Goal: Information Seeking & Learning: Find contact information

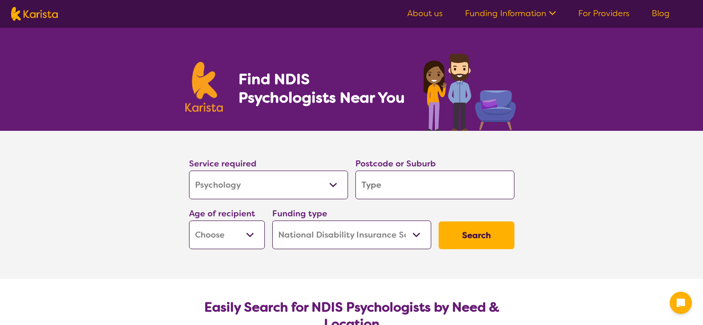
select select "Psychology"
select select "NDIS"
select select "Psychology"
select select "NDIS"
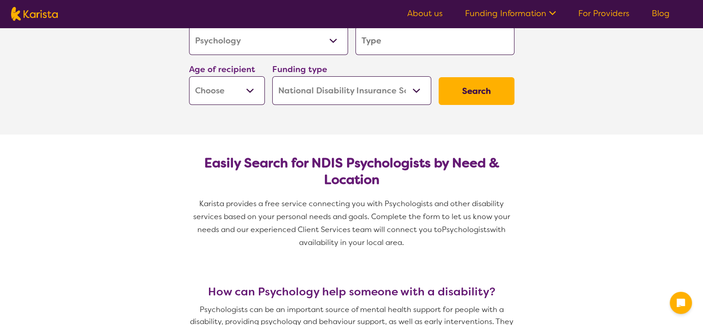
scroll to position [46, 0]
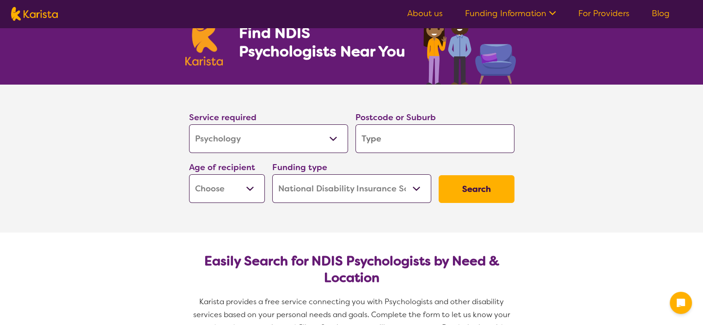
click at [388, 136] on input "search" at bounding box center [434, 138] width 159 height 29
type input "2"
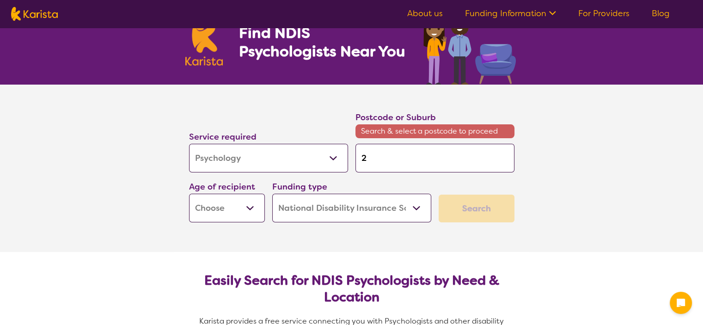
type input "22"
type input "226"
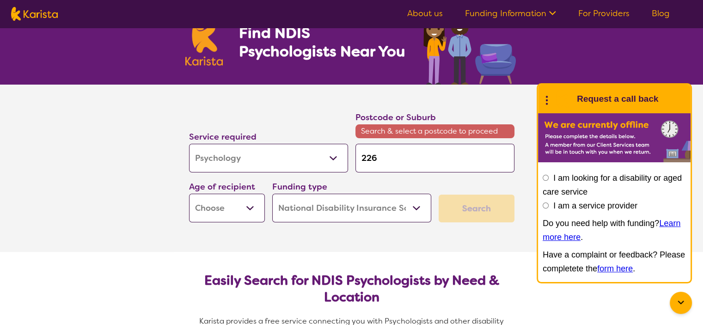
type input "2260"
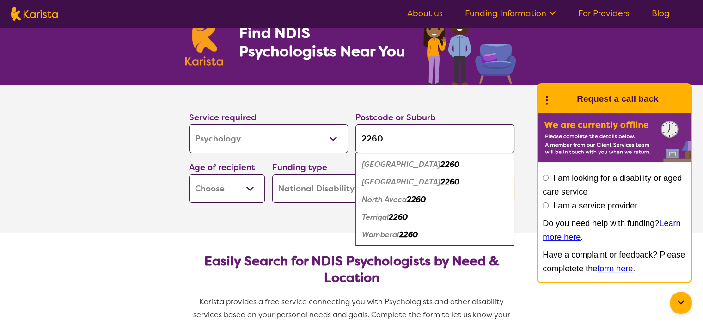
type input "2260"
click at [408, 183] on em "[GEOGRAPHIC_DATA]" at bounding box center [401, 182] width 79 height 10
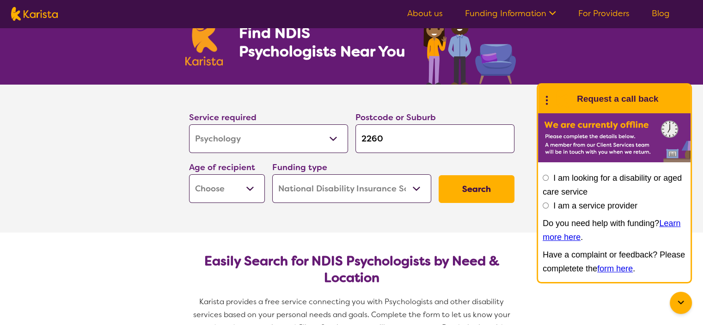
click at [471, 194] on button "Search" at bounding box center [476, 189] width 76 height 28
click at [231, 195] on select "Early Childhood - 0 to 9 Child - 10 to 11 Adolescent - 12 to 17 Adult - 18 to 6…" at bounding box center [227, 188] width 76 height 29
select select "AS"
click at [189, 174] on select "Early Childhood - 0 to 9 Child - 10 to 11 Adolescent - 12 to 17 Adult - 18 to 6…" at bounding box center [227, 188] width 76 height 29
select select "AS"
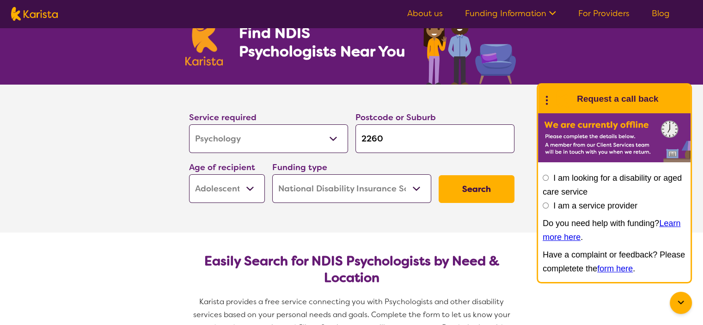
click at [477, 188] on button "Search" at bounding box center [476, 189] width 76 height 28
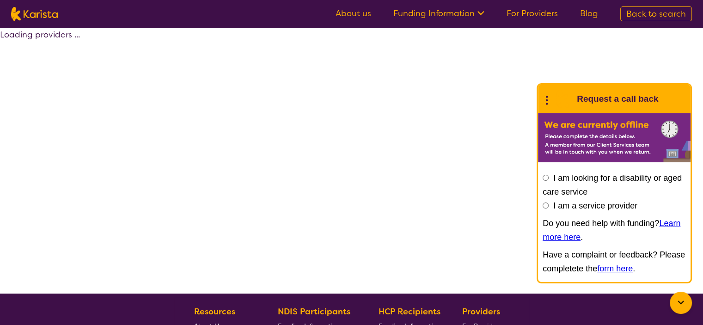
select select "by_score"
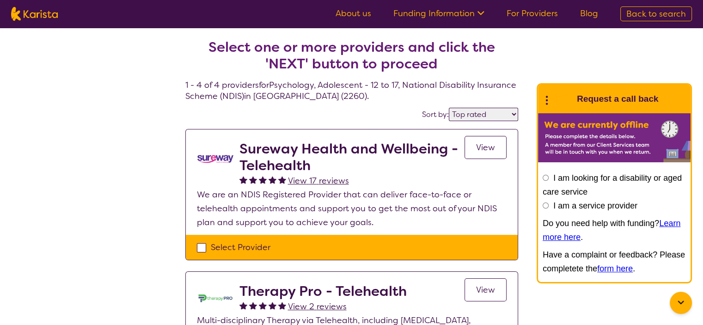
scroll to position [46, 0]
